Goal: Task Accomplishment & Management: Manage account settings

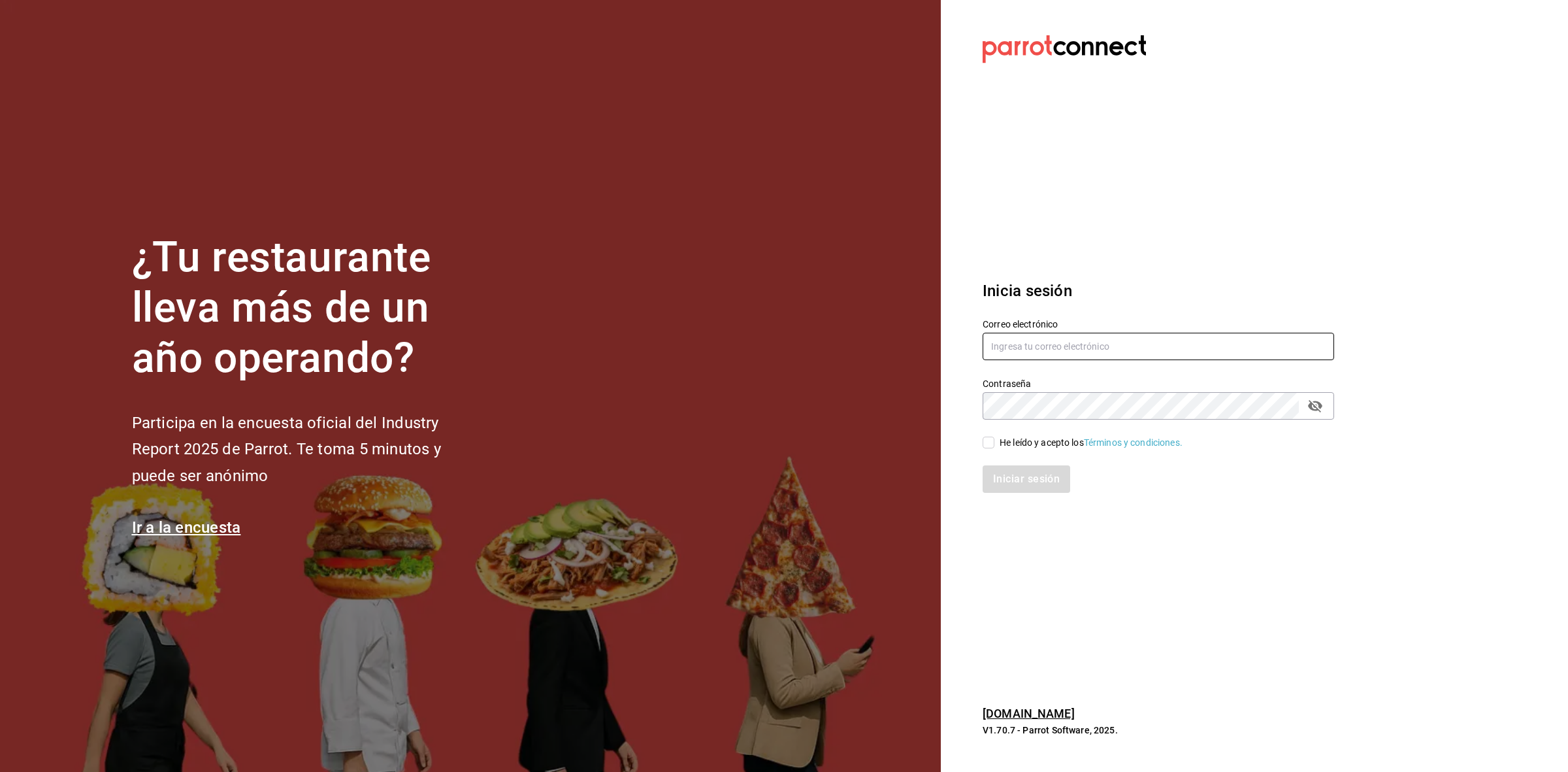
click at [1090, 337] on input "text" at bounding box center [1159, 346] width 352 height 28
paste input "chocolatte@mx.com"
type input "chocolatte@mx.com"
click at [989, 432] on div "He leído y acepto los Términos y condiciones." at bounding box center [1150, 434] width 367 height 30
click at [989, 440] on input "He leído y acepto los Términos y condiciones." at bounding box center [989, 443] width 12 height 12
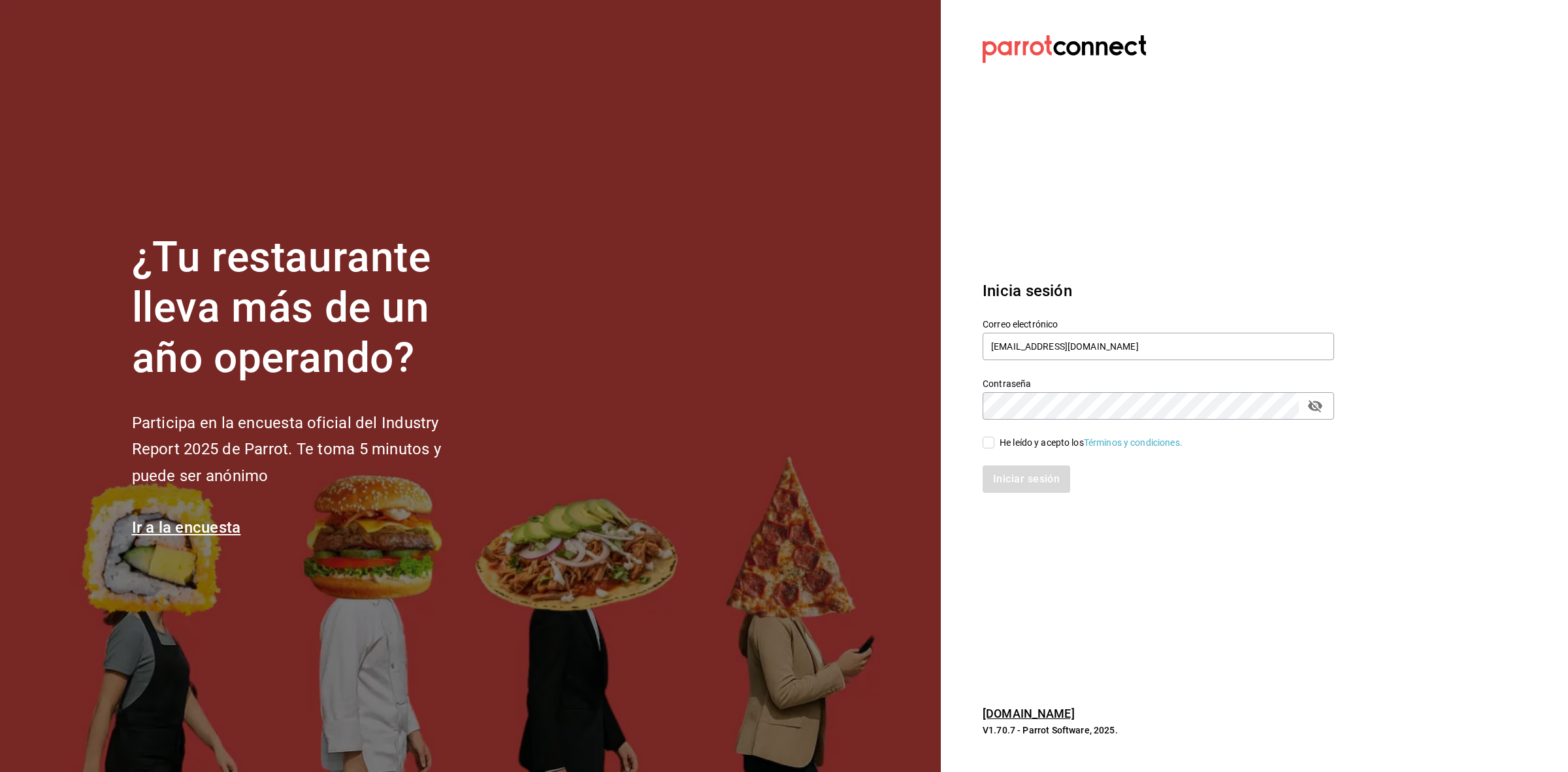
checkbox input "true"
click at [998, 487] on button "Iniciar sesión" at bounding box center [1027, 478] width 89 height 28
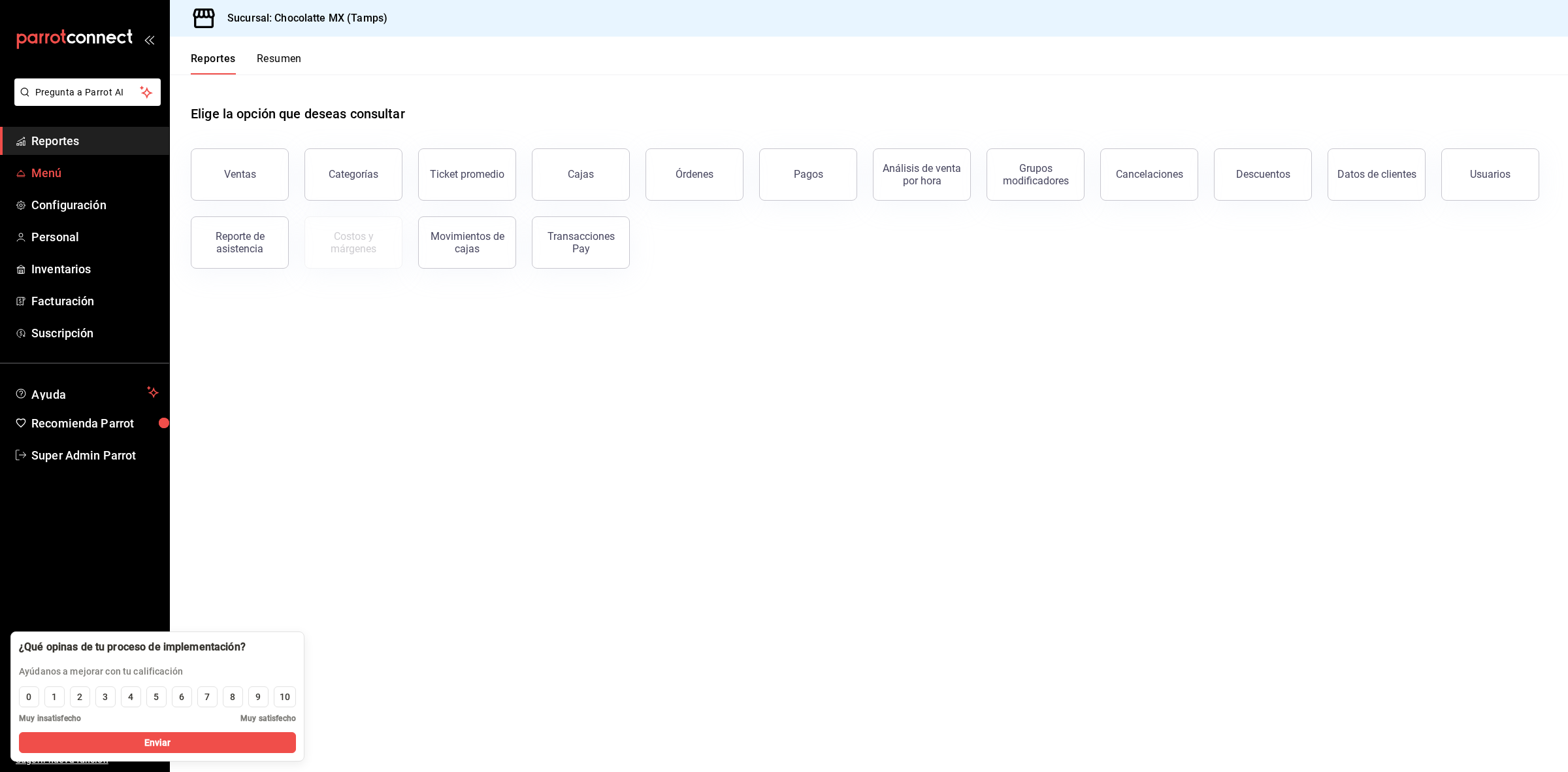
click at [82, 174] on span "Menú" at bounding box center [95, 173] width 127 height 18
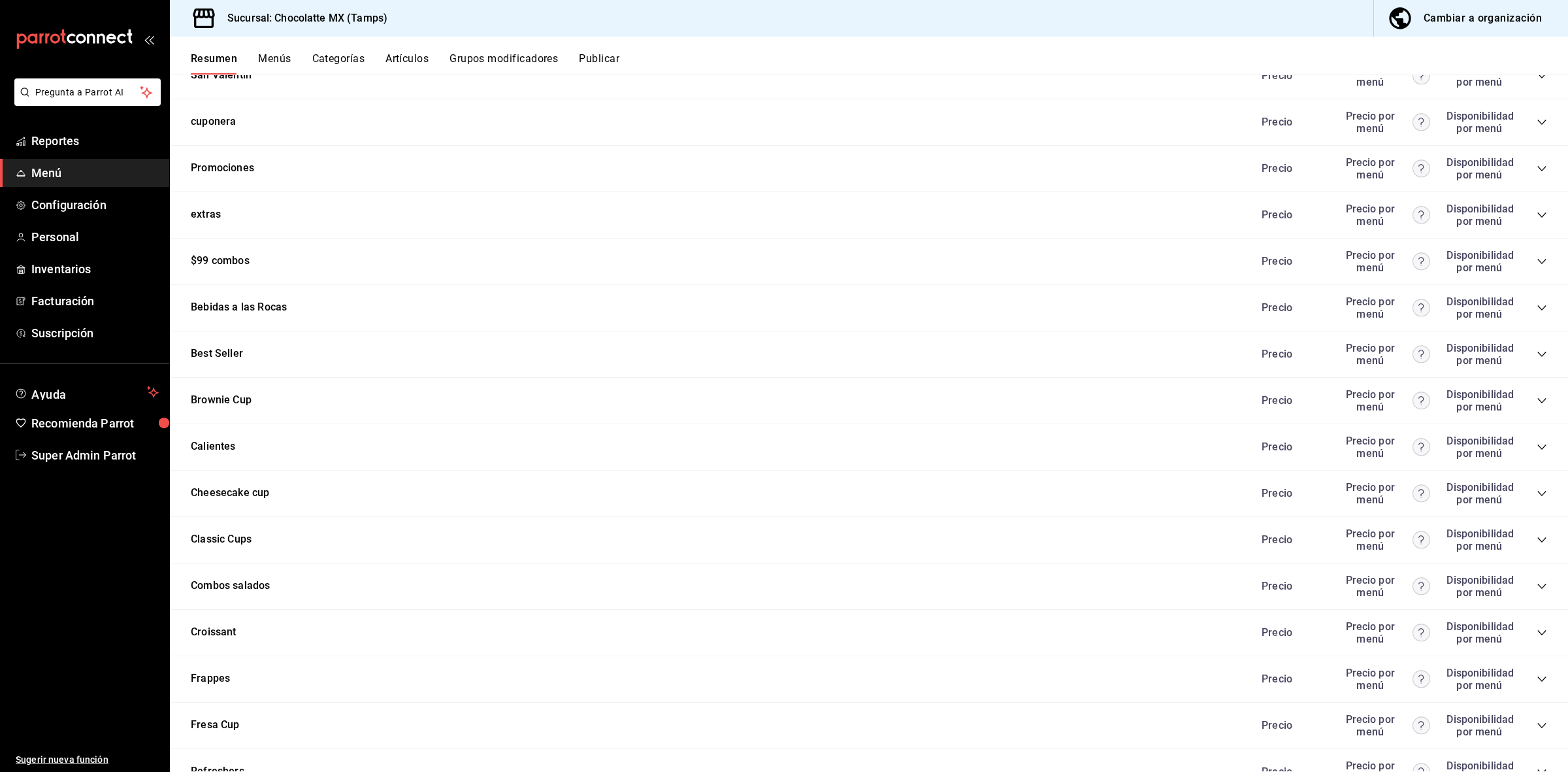
scroll to position [1167, 0]
click at [1537, 450] on icon "collapse-category-row" at bounding box center [1542, 448] width 10 height 10
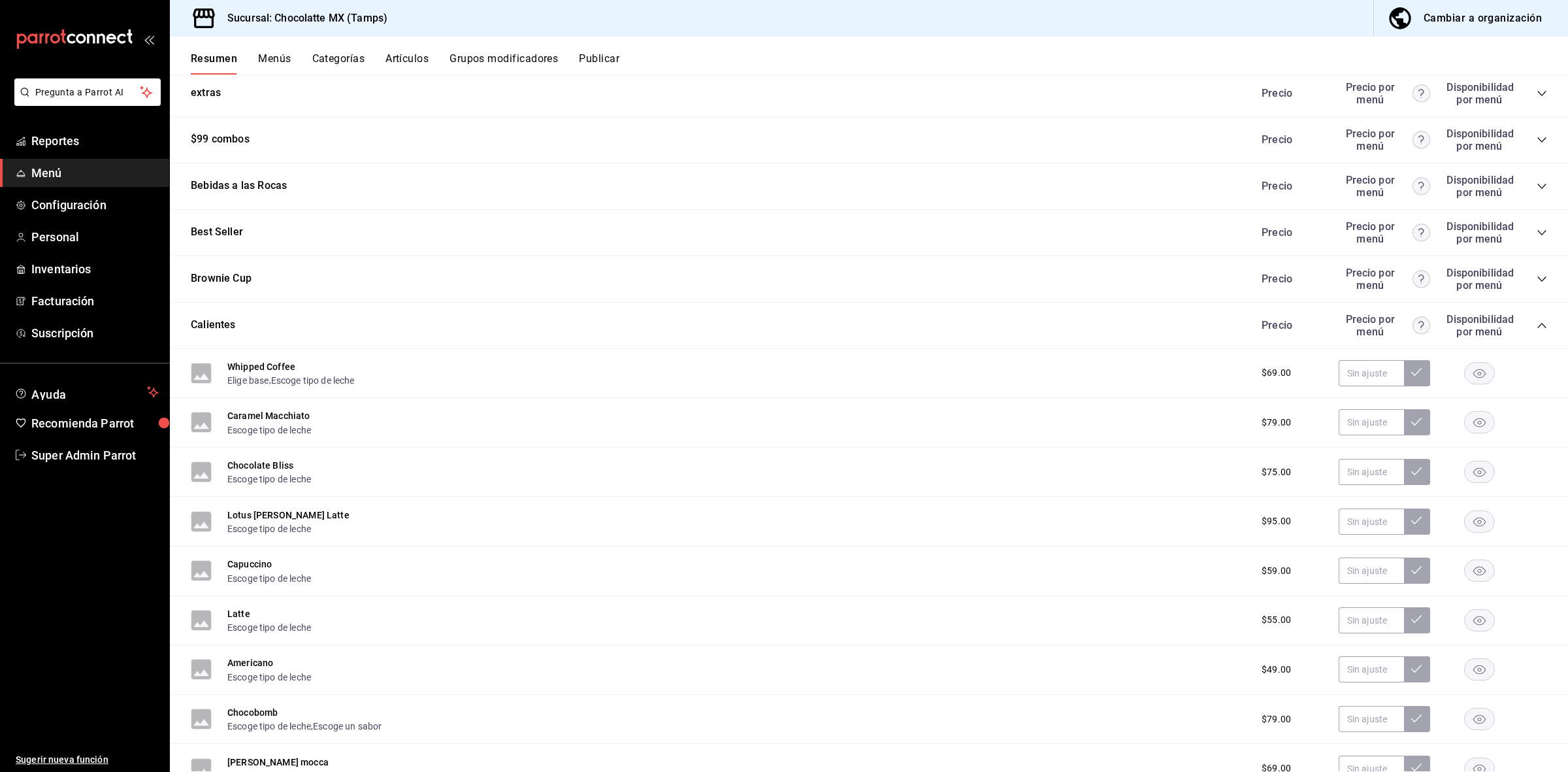
scroll to position [1330, 0]
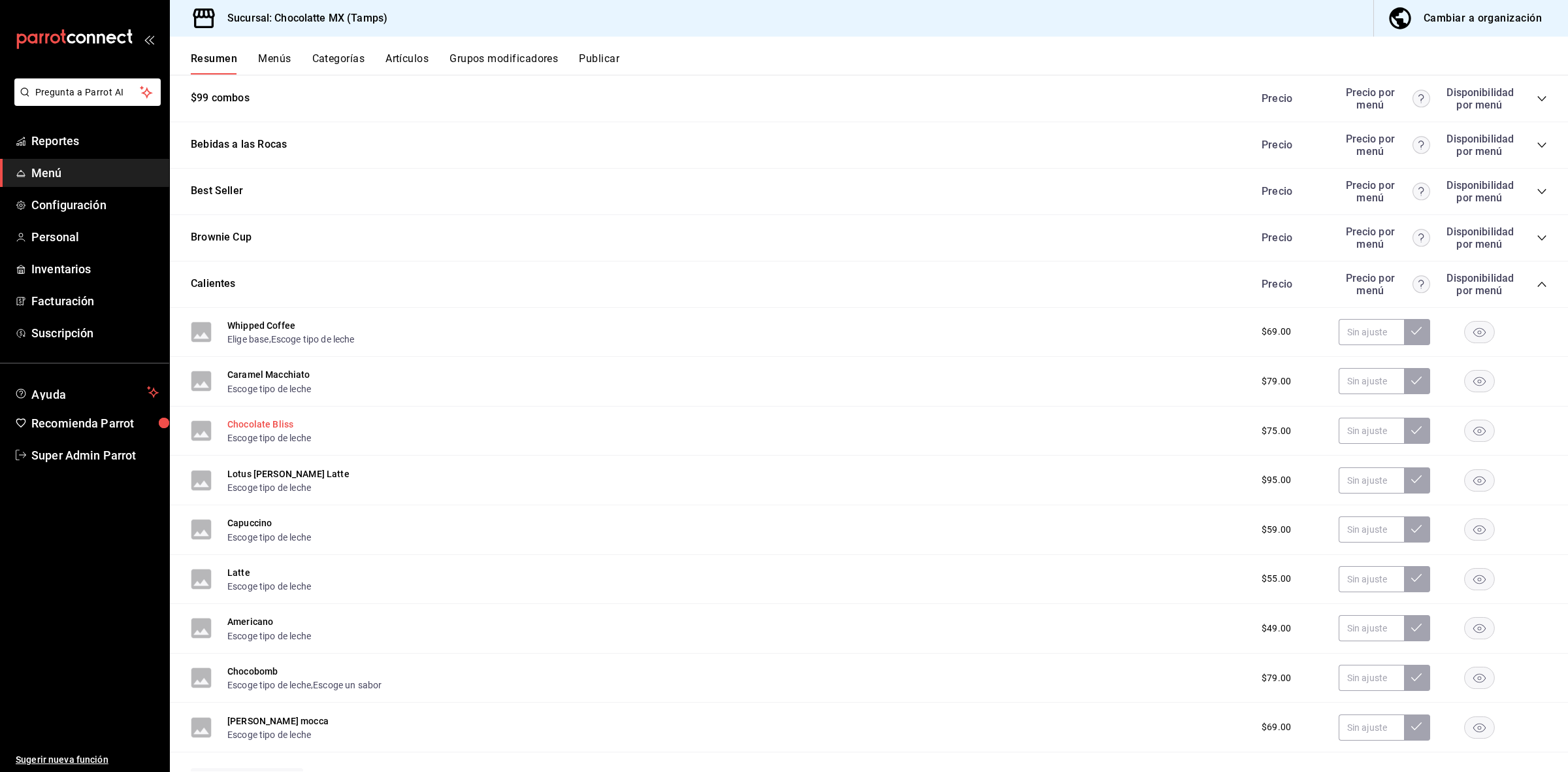
click at [284, 423] on button "Chocolate Bliss" at bounding box center [260, 424] width 66 height 13
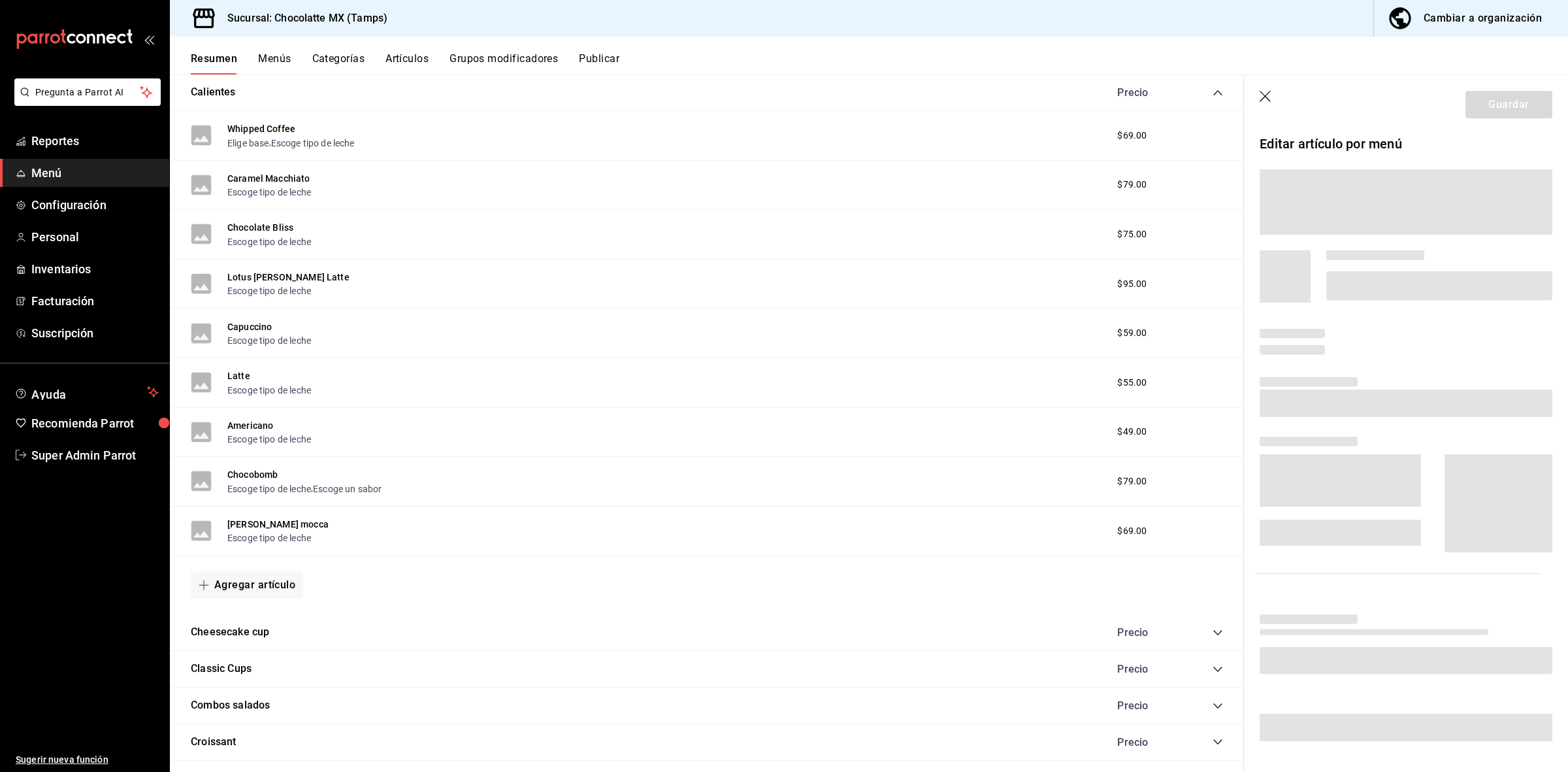
scroll to position [1195, 0]
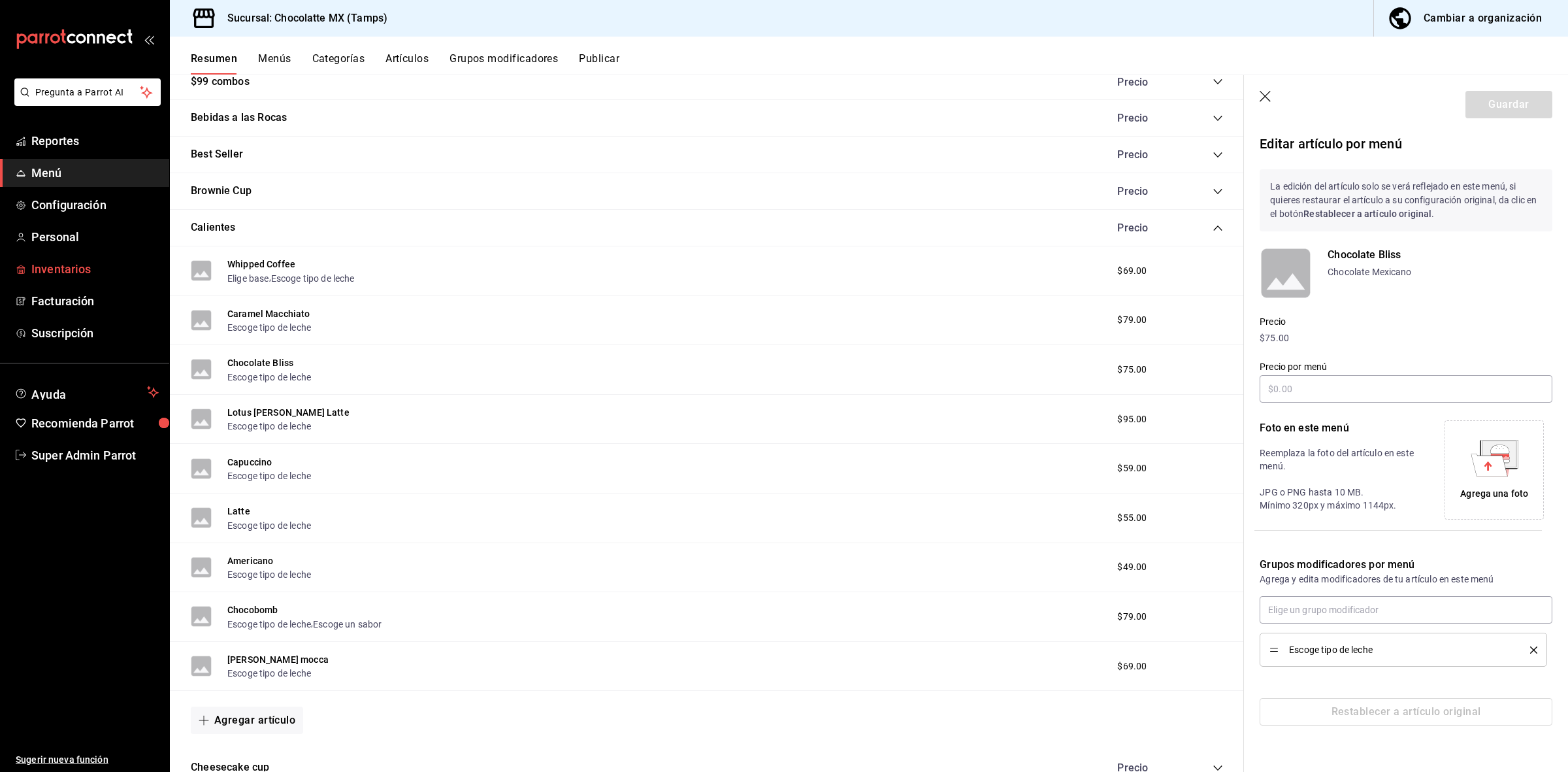
click at [82, 261] on span "Inventarios" at bounding box center [95, 269] width 127 height 18
